Goal: Task Accomplishment & Management: Use online tool/utility

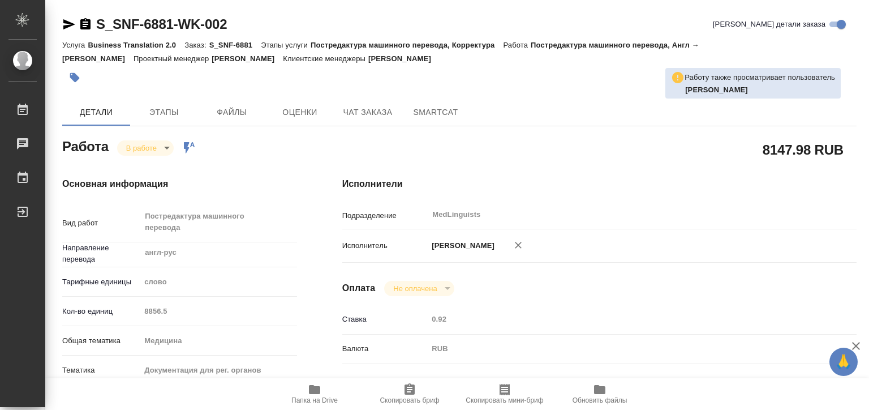
type textarea "x"
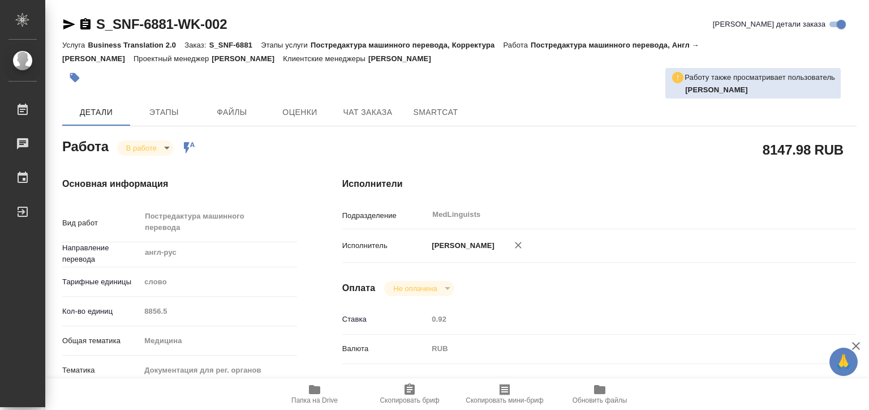
type textarea "x"
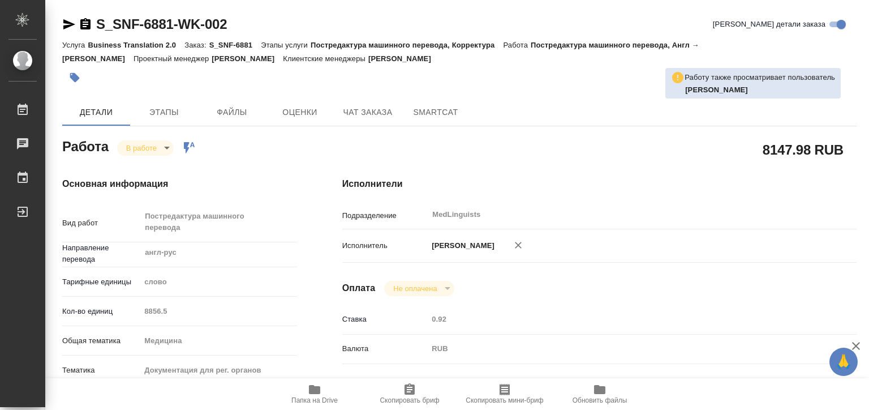
type textarea "x"
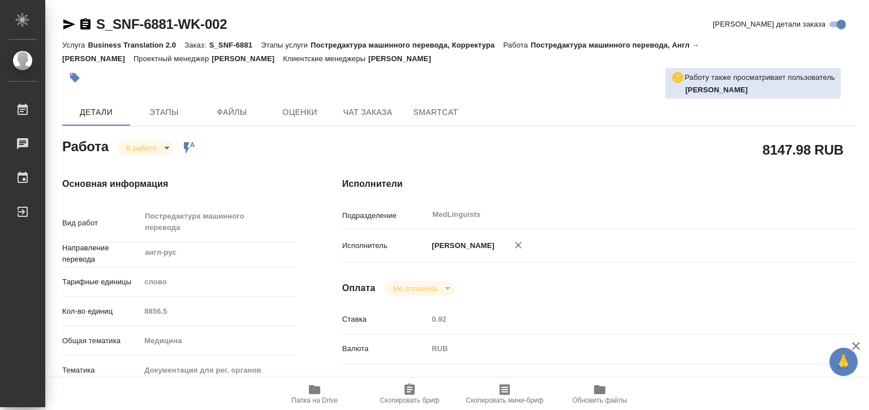
type textarea "x"
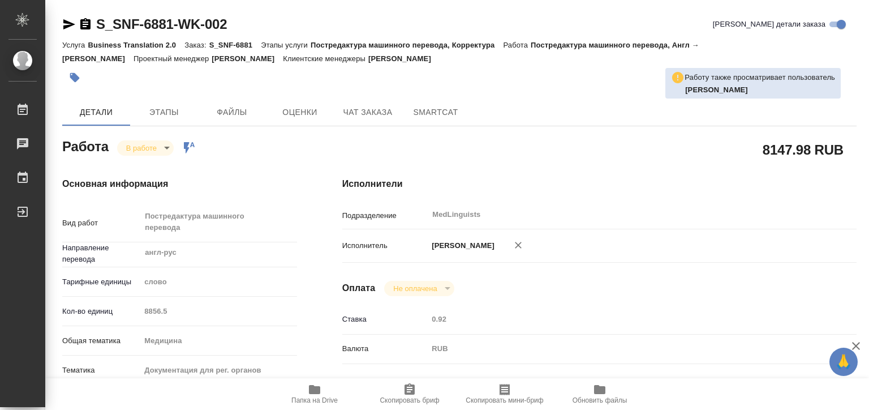
type textarea "x"
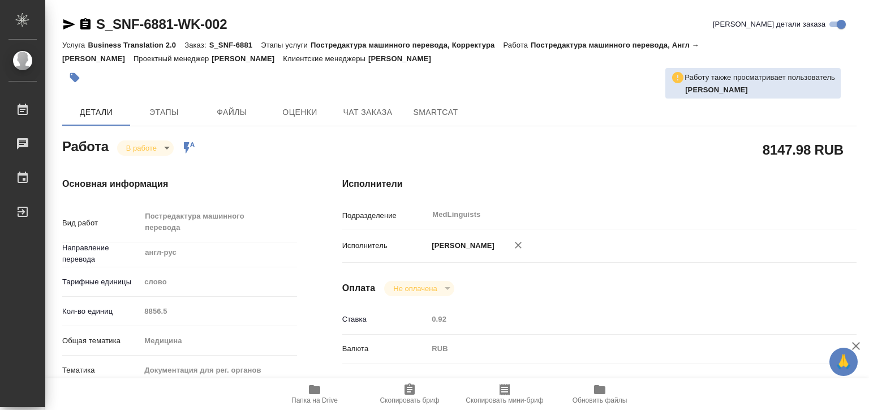
click at [311, 398] on span "Папка на Drive" at bounding box center [314, 400] width 46 height 8
type textarea "x"
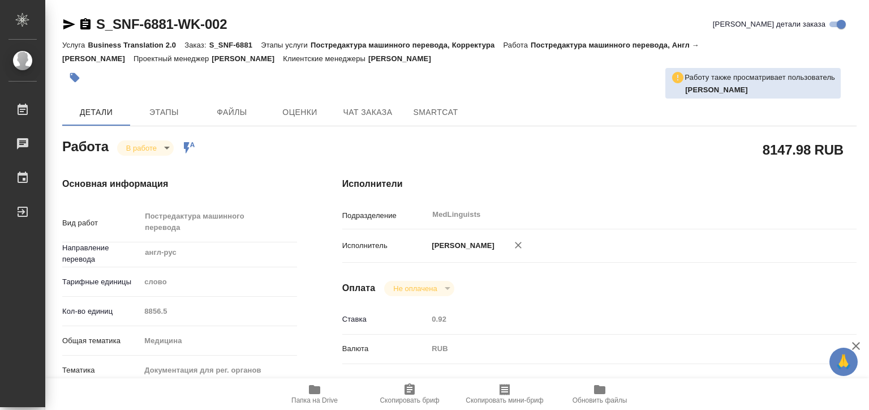
type textarea "x"
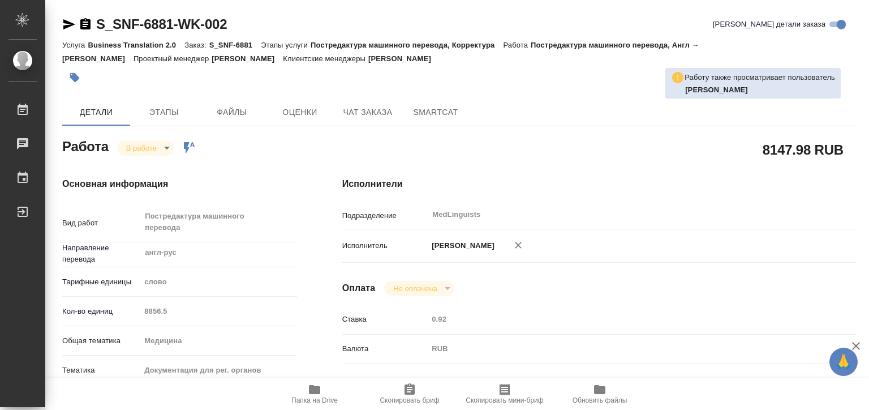
type textarea "x"
